Goal: Task Accomplishment & Management: Complete application form

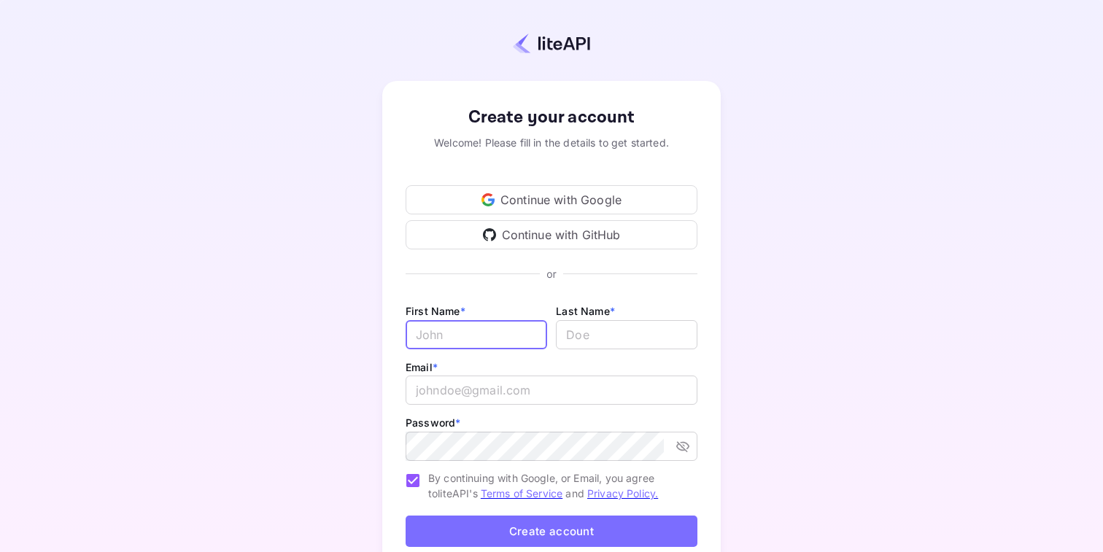
click at [432, 341] on input "Email *" at bounding box center [476, 334] width 141 height 29
click at [302, 347] on div "Create your account Welcome! Please fill in the details to get started. Continu…" at bounding box center [551, 341] width 974 height 557
click at [451, 348] on input "Email *" at bounding box center [476, 334] width 141 height 29
type input "Tea"
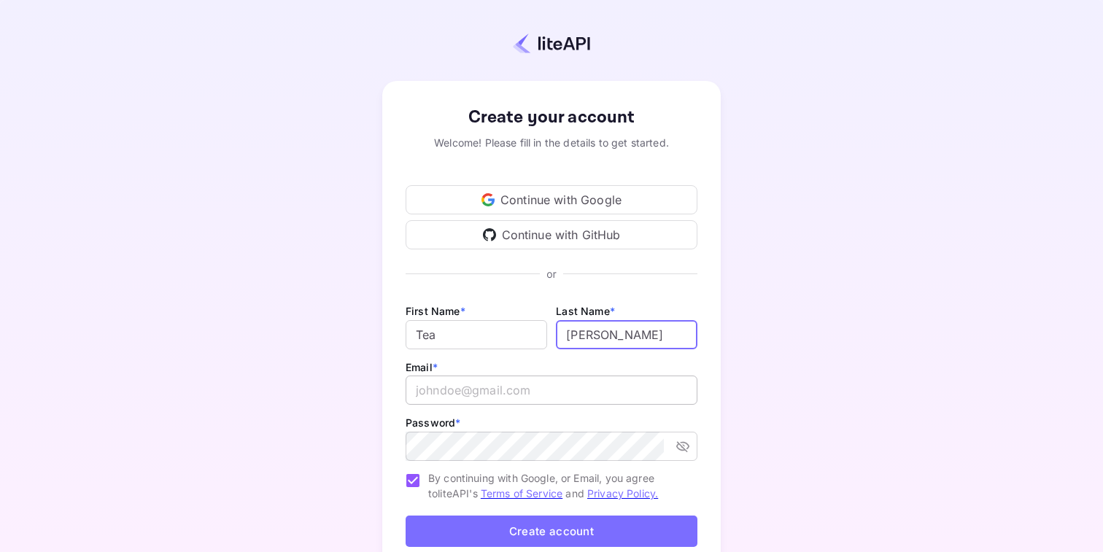
type input "[PERSON_NAME]"
click at [427, 394] on input "email" at bounding box center [552, 390] width 292 height 29
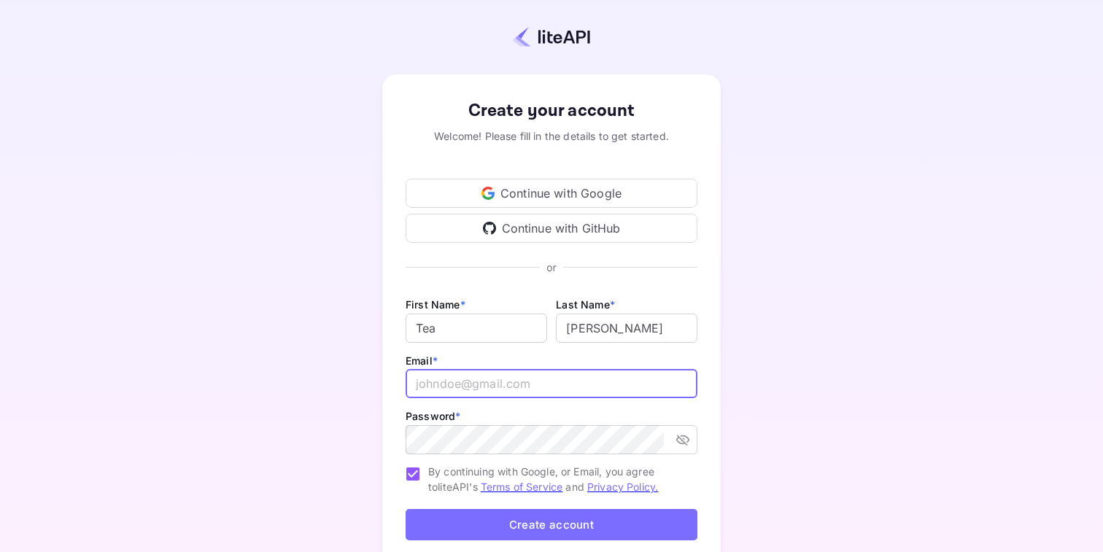
paste input "[EMAIL_ADDRESS][DOMAIN_NAME]"
type input "[EMAIL_ADDRESS][DOMAIN_NAME]"
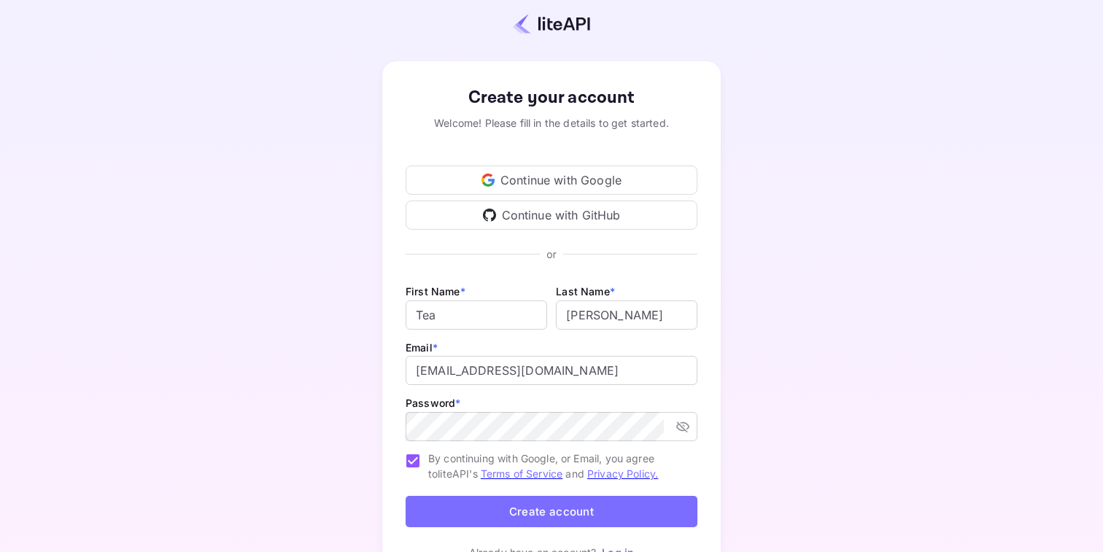
click at [754, 379] on div "Create your account Welcome! Please fill in the details to get started. Continu…" at bounding box center [551, 322] width 974 height 557
click at [769, 411] on div "Create your account Welcome! Please fill in the details to get started. Continu…" at bounding box center [551, 322] width 974 height 557
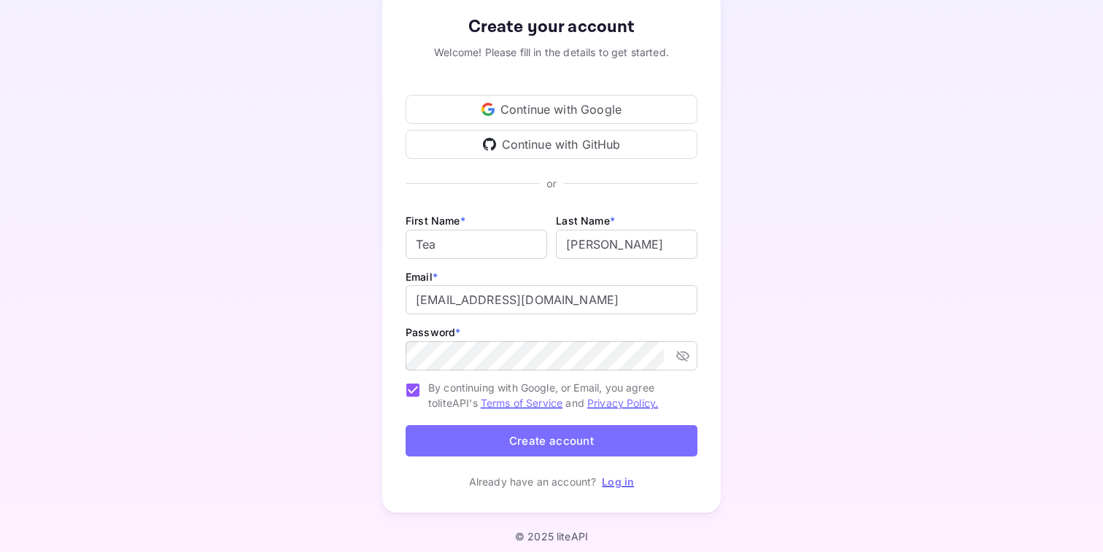
scroll to position [98, 0]
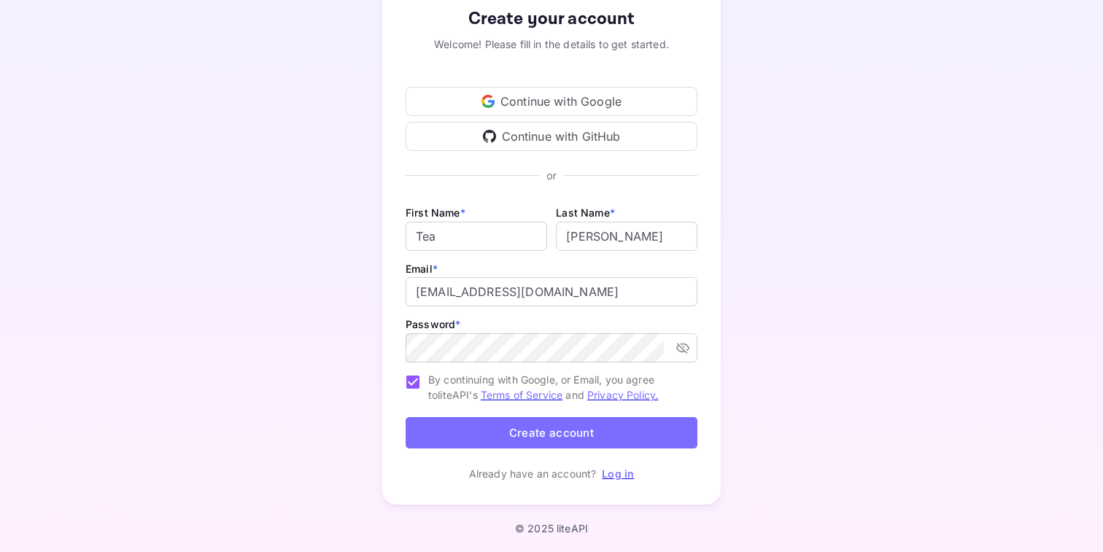
click at [529, 430] on button "Create account" at bounding box center [552, 432] width 292 height 31
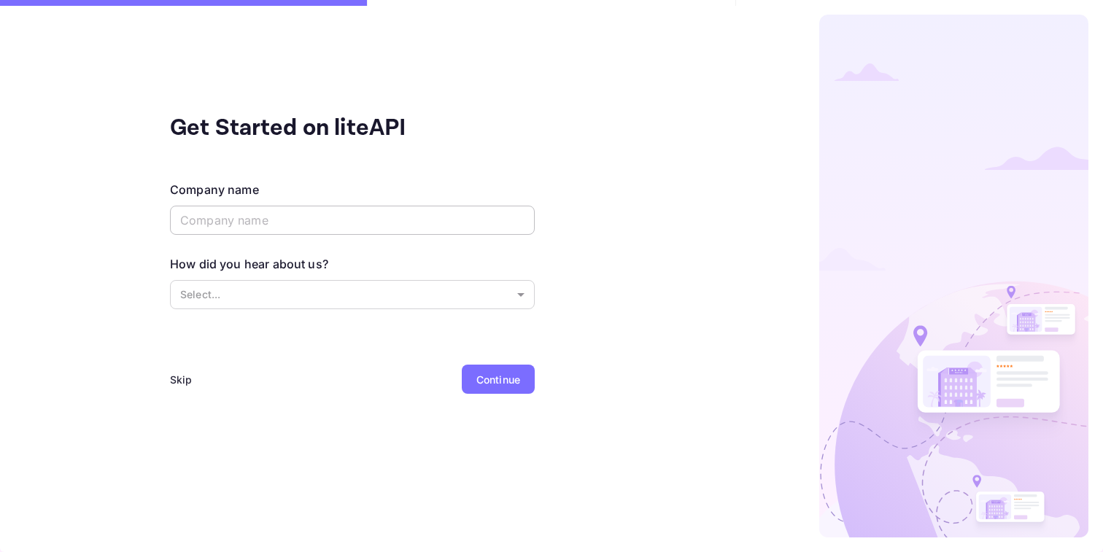
click at [234, 222] on input "text" at bounding box center [352, 220] width 365 height 29
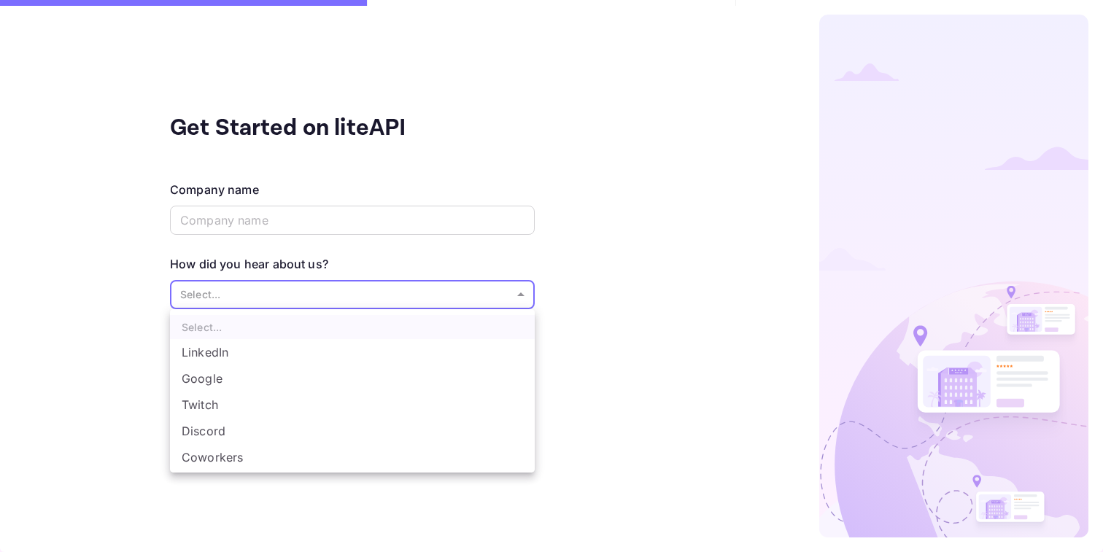
click at [224, 298] on body "Get Started on liteAPI Company name ​ How did you hear about us? Select... ​ Sk…" at bounding box center [551, 276] width 1103 height 552
click at [244, 458] on li "Coworkers" at bounding box center [352, 457] width 365 height 26
type input "Coworkers"
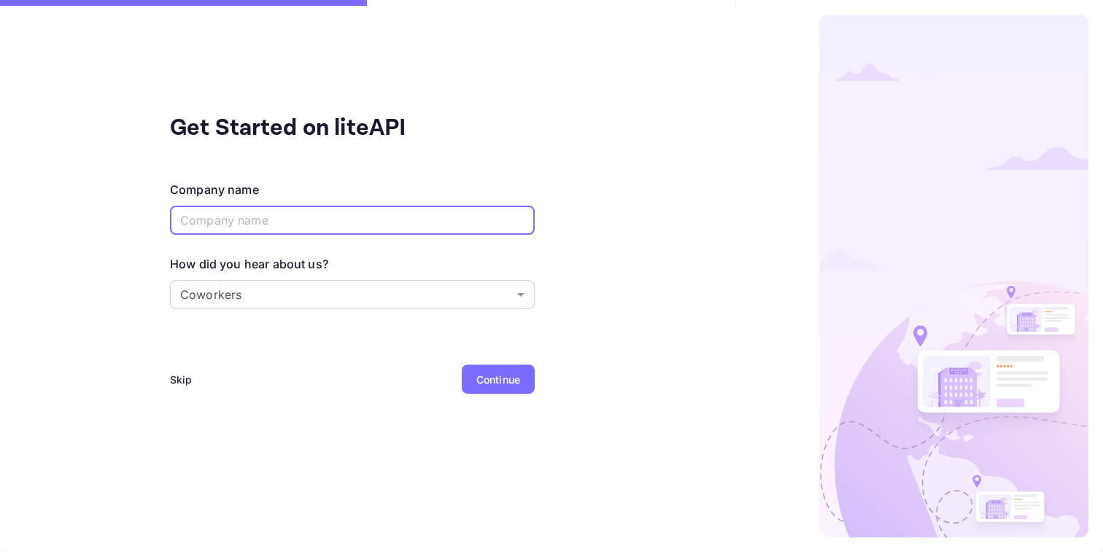
click at [241, 223] on input "text" at bounding box center [352, 220] width 365 height 29
click at [239, 217] on input "text" at bounding box center [352, 220] width 365 height 29
paste input "text"
paste input "culturetourist"
drag, startPoint x: 190, startPoint y: 220, endPoint x: 156, endPoint y: 220, distance: 33.6
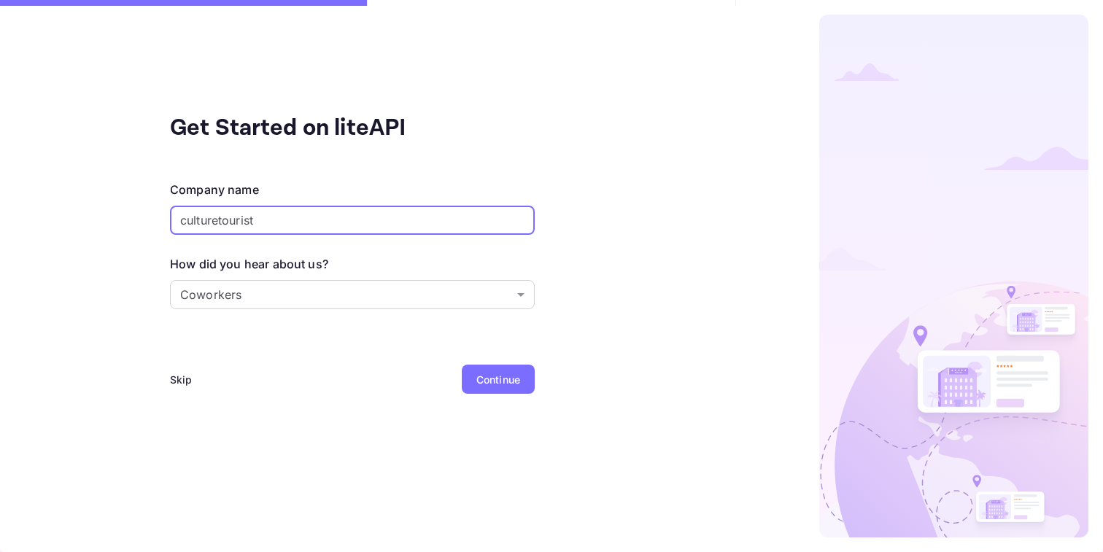
click at [157, 220] on div "Get Started on liteAPI Company name culturetourist ​ How did you hear about us?…" at bounding box center [352, 276] width 705 height 552
click at [220, 218] on input "Culturetourist" at bounding box center [352, 220] width 365 height 29
click at [230, 222] on input "Culture tourist" at bounding box center [352, 220] width 365 height 29
type input "Culture Tourist"
click at [486, 381] on div "Continue" at bounding box center [498, 379] width 44 height 15
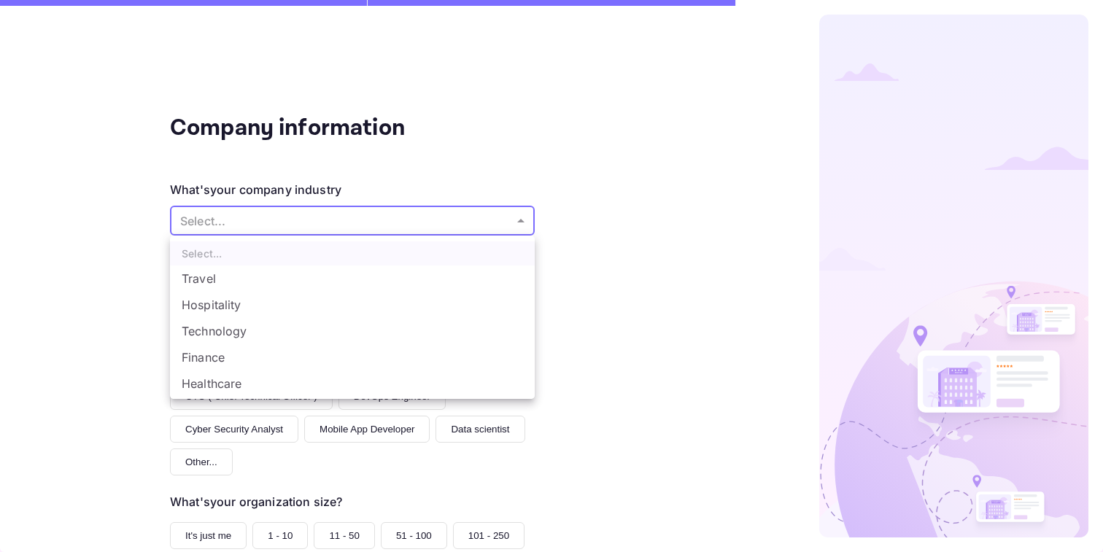
click at [387, 230] on body "Company information What's your company industry Select... ​ What best describe…" at bounding box center [551, 276] width 1103 height 552
click at [314, 384] on li "Other..." at bounding box center [352, 386] width 365 height 26
type input "Other..."
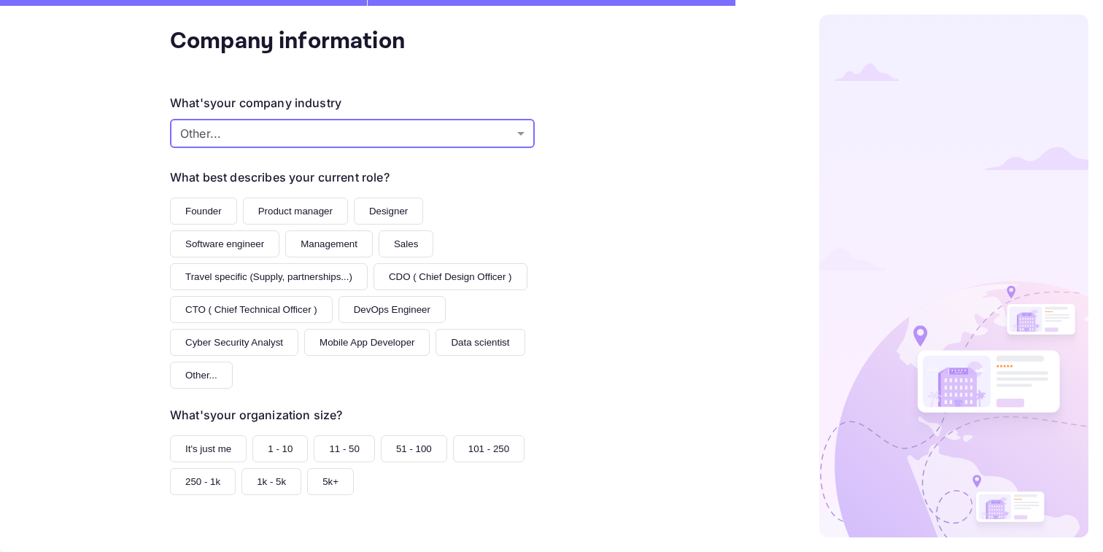
scroll to position [96, 0]
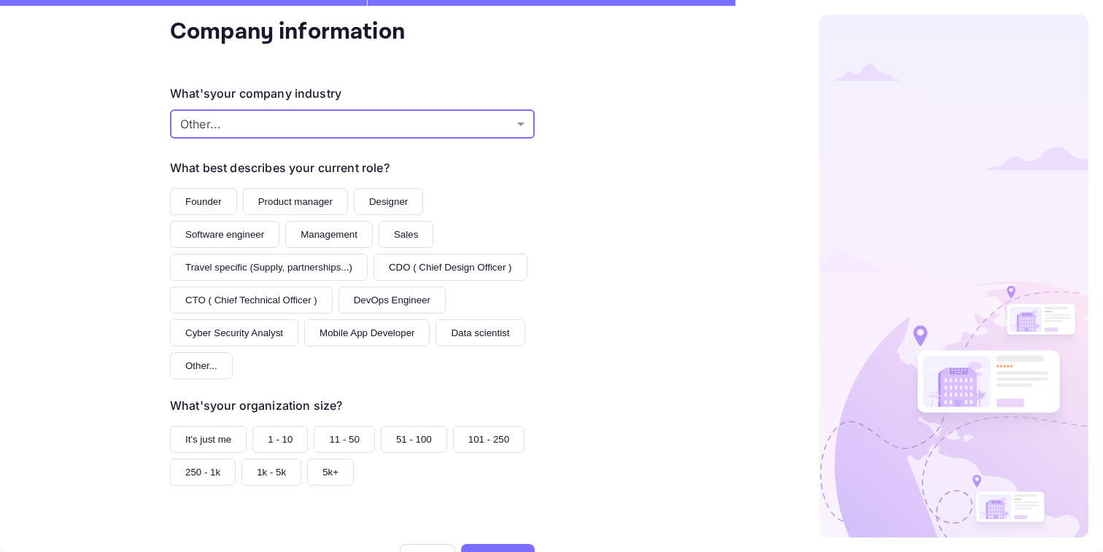
click at [217, 197] on button "Founder" at bounding box center [203, 201] width 67 height 27
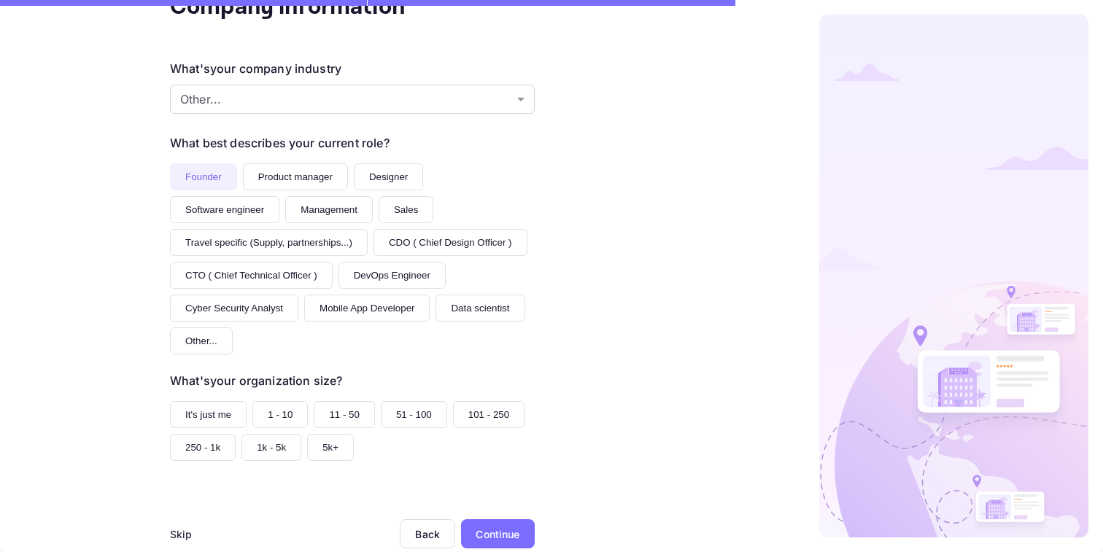
scroll to position [155, 0]
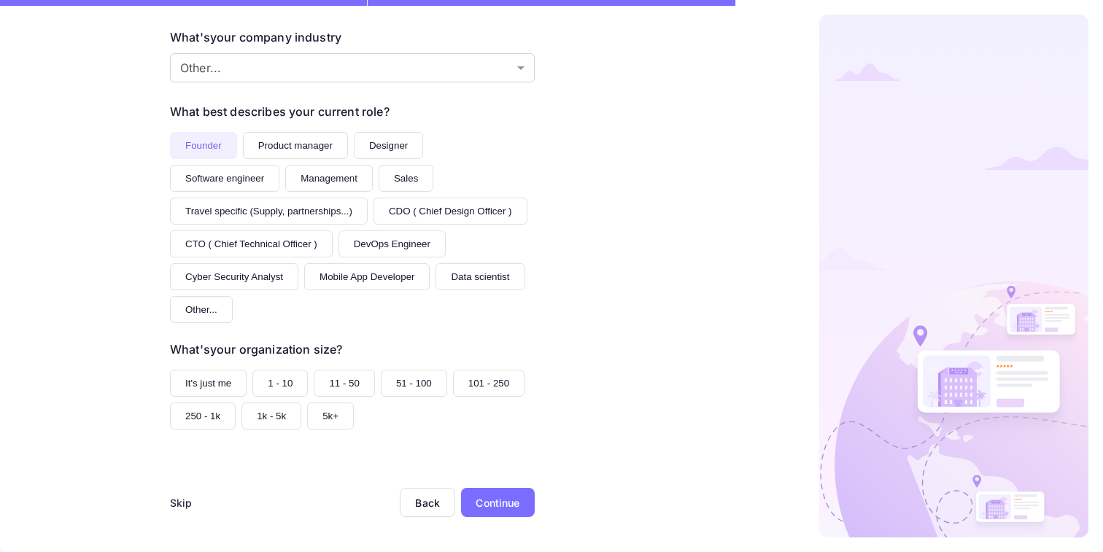
click at [222, 381] on button "It's just me" at bounding box center [208, 383] width 77 height 27
click at [499, 500] on div "Continue" at bounding box center [498, 502] width 44 height 15
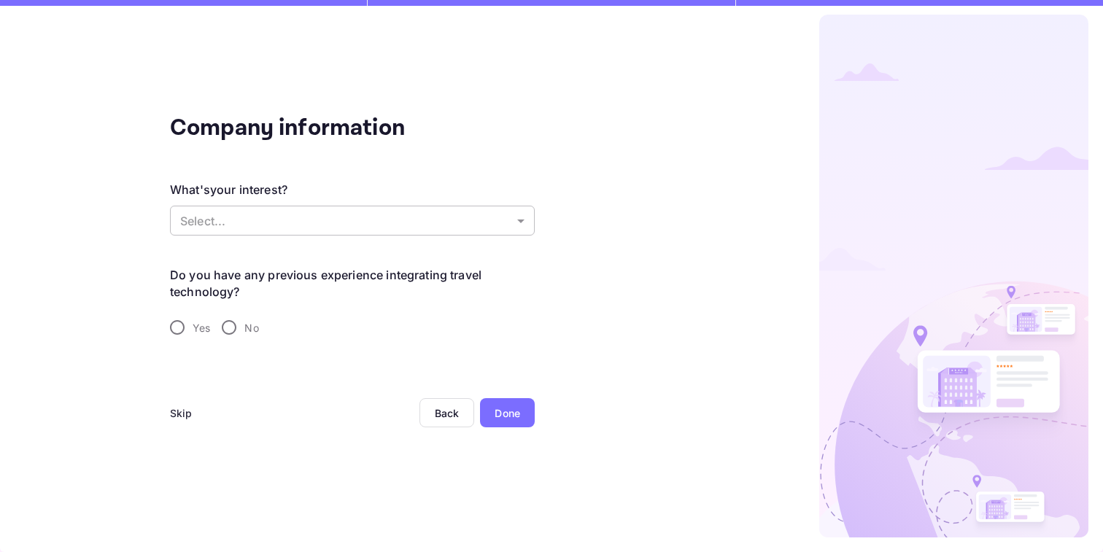
click at [300, 220] on body "Company information What's your interest? Select... ​ Do you have any previous …" at bounding box center [551, 276] width 1103 height 552
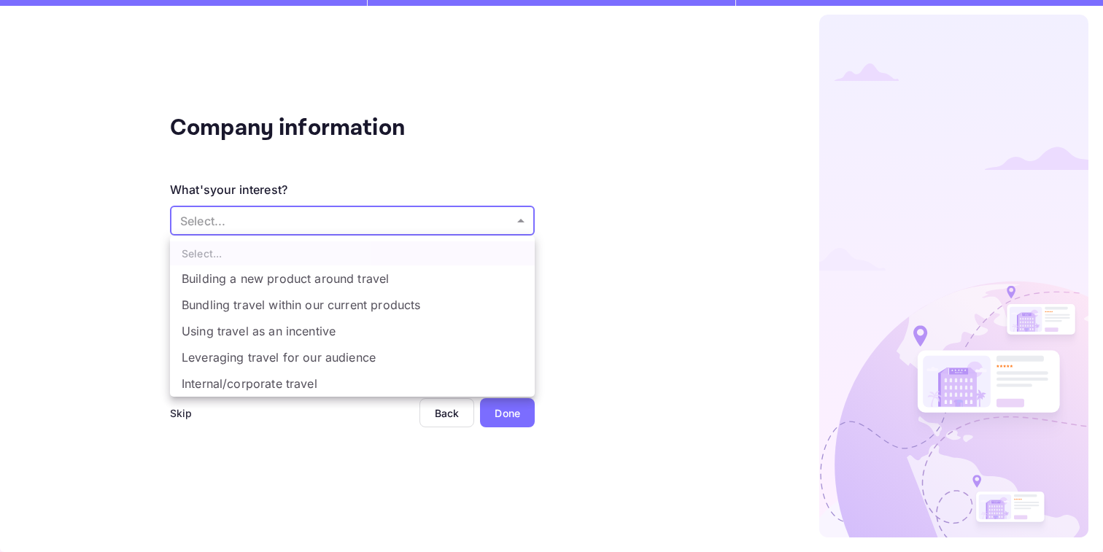
click at [309, 334] on li "Using travel as an incentive" at bounding box center [352, 331] width 365 height 26
type input "Using travel as an incentive"
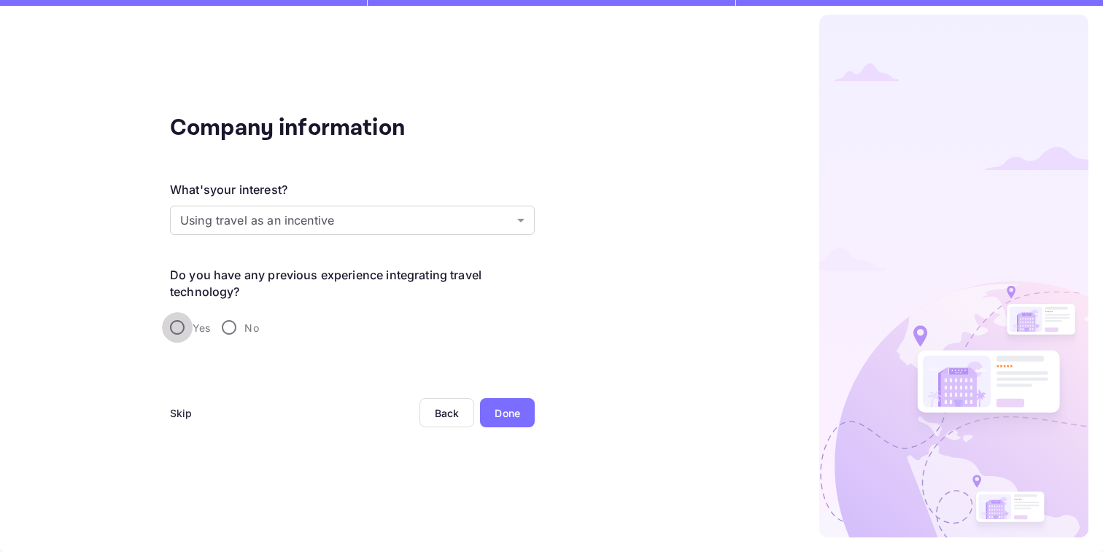
click at [185, 327] on input "Yes" at bounding box center [177, 327] width 31 height 31
radio input "true"
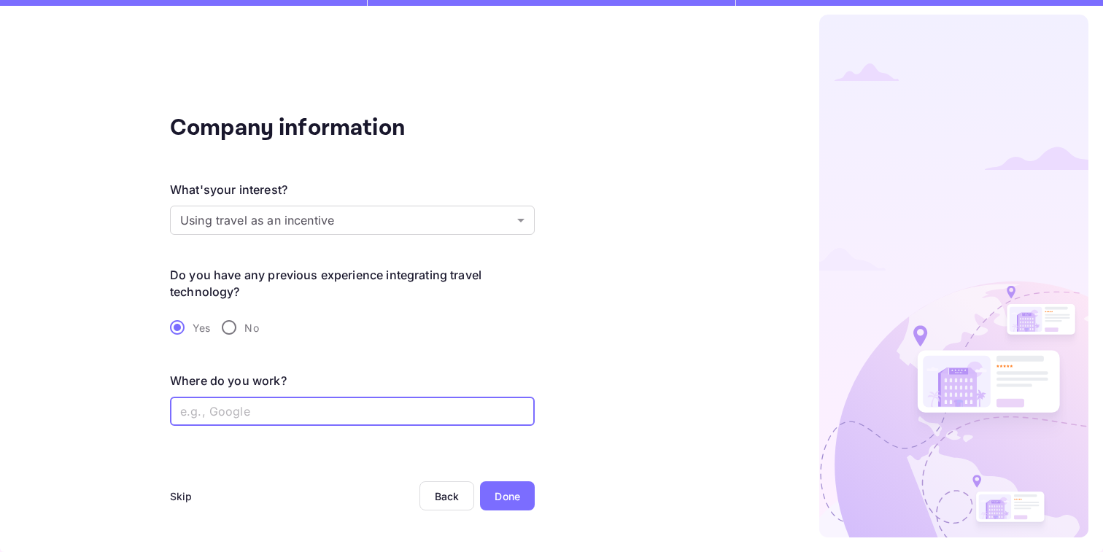
click at [256, 412] on input "text" at bounding box center [352, 411] width 365 height 29
click at [519, 501] on div "Done" at bounding box center [508, 496] width 26 height 15
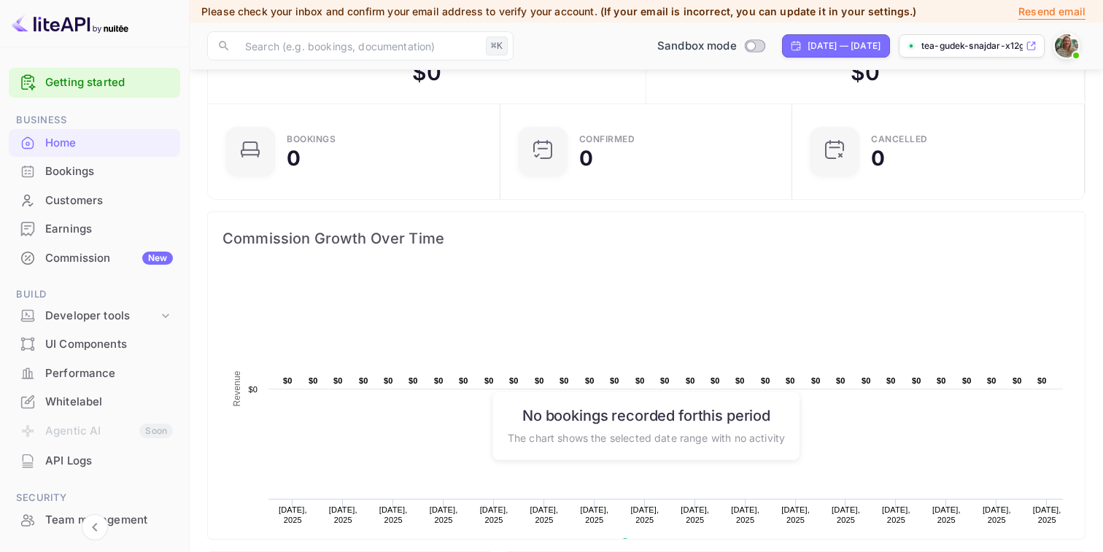
scroll to position [82, 0]
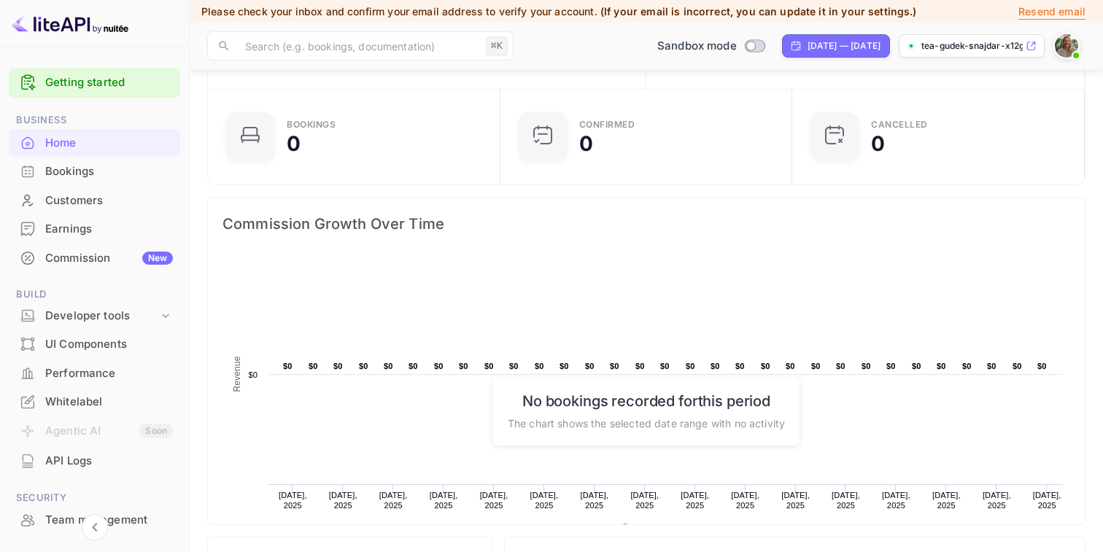
click at [66, 403] on div "Whitelabel" at bounding box center [109, 402] width 128 height 17
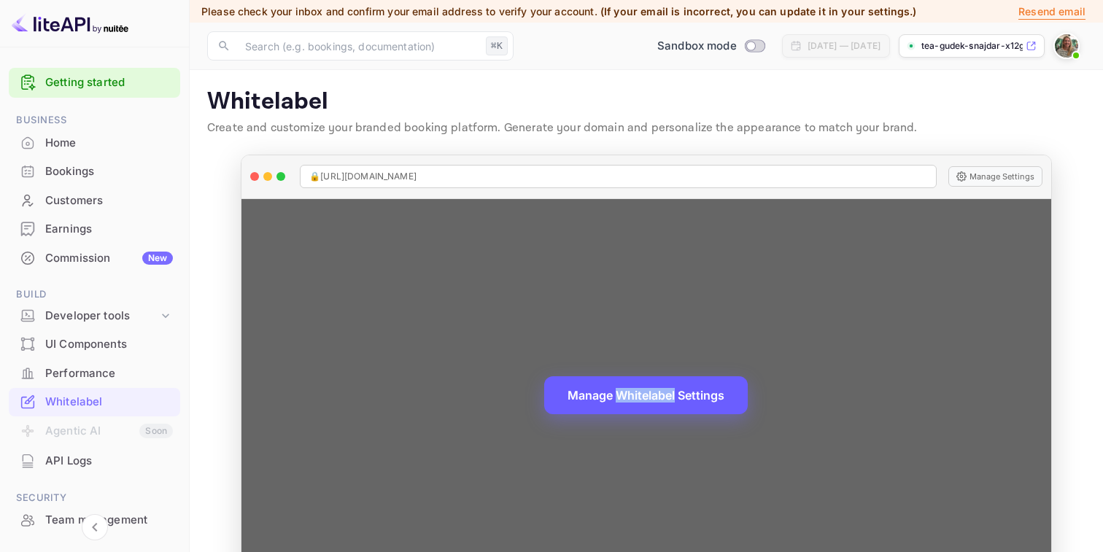
click at [635, 397] on button "Manage Whitelabel Settings" at bounding box center [645, 395] width 203 height 38
